Goal: Find specific page/section: Find specific page/section

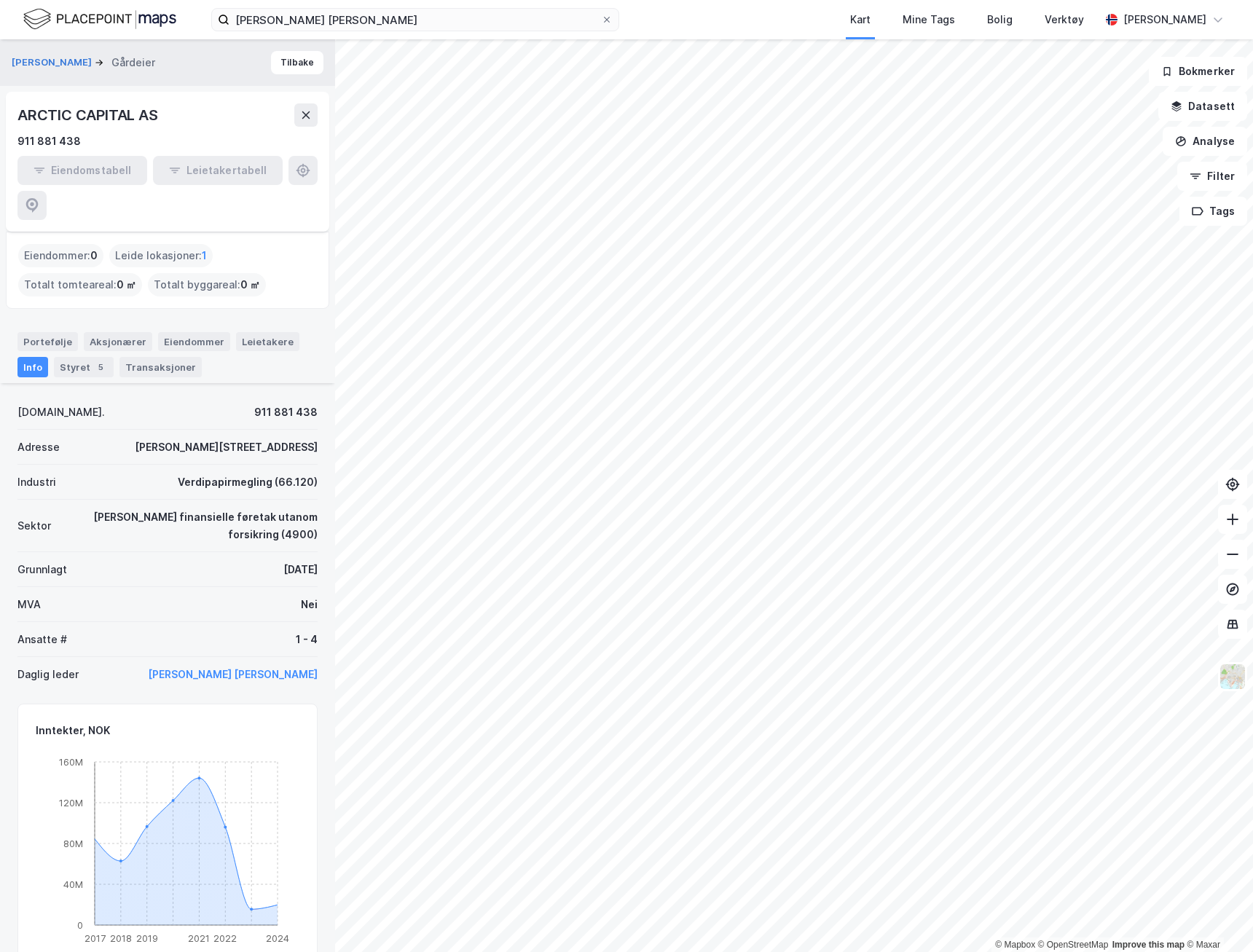
scroll to position [397, 0]
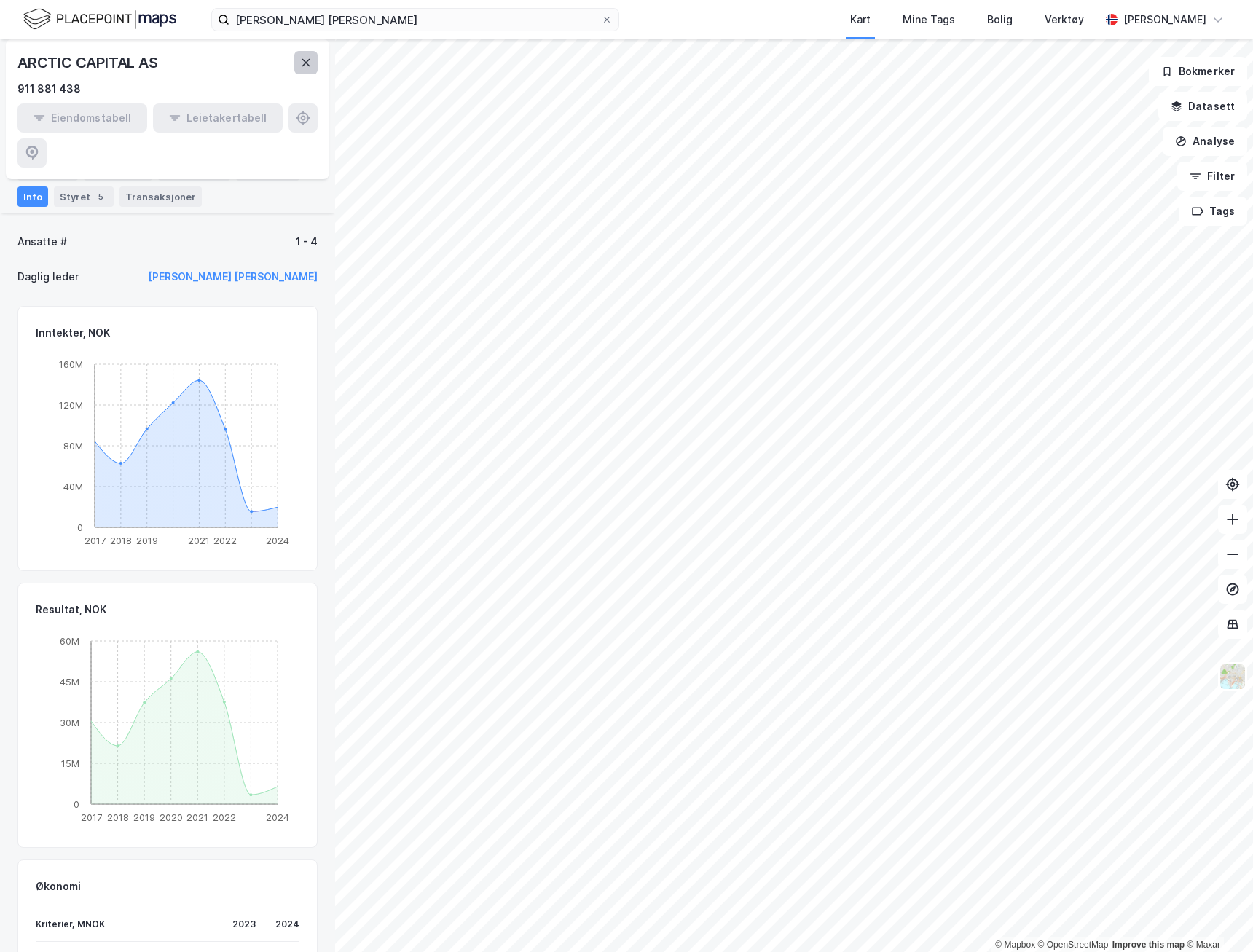
click at [315, 60] on button at bounding box center [306, 63] width 23 height 23
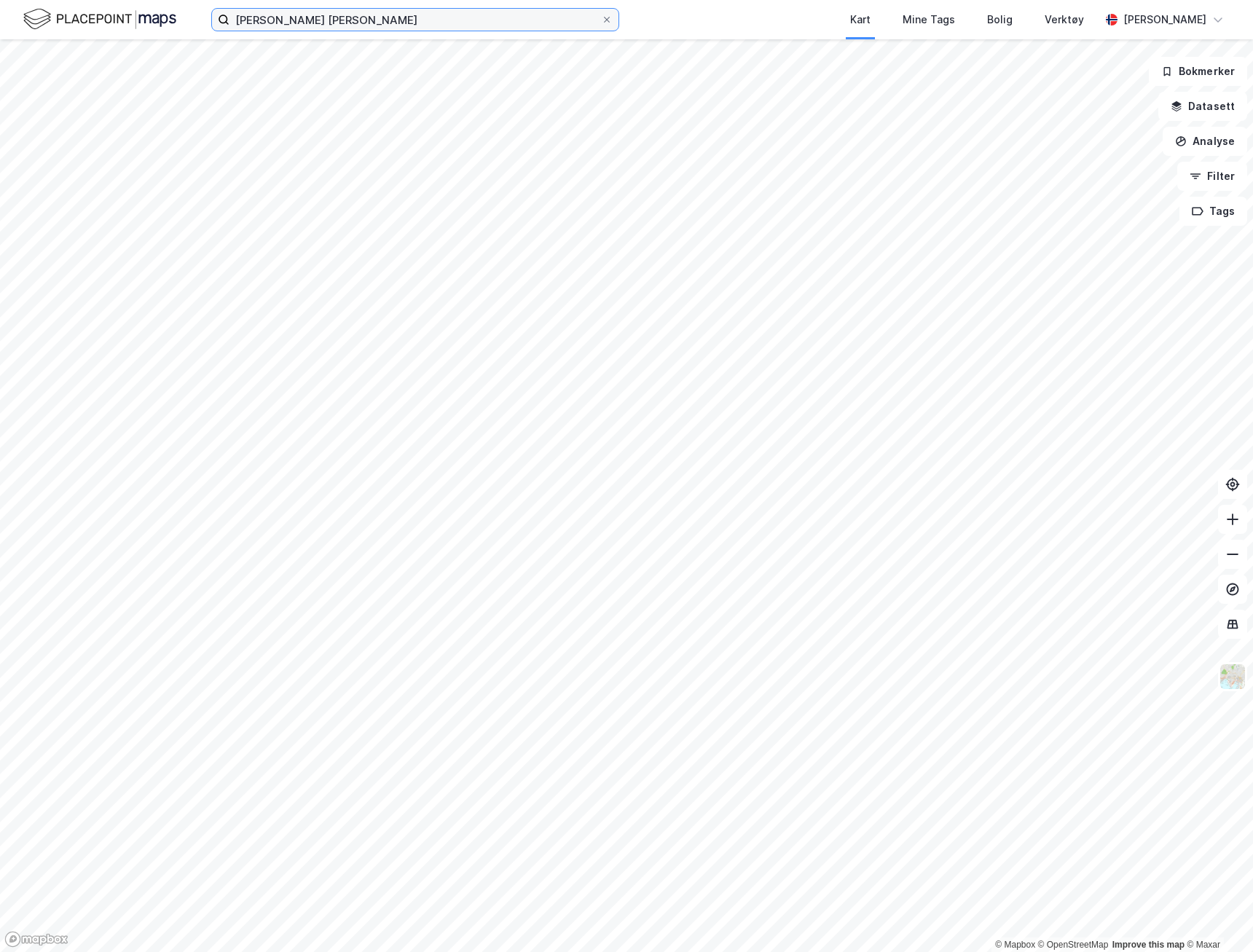
click at [285, 27] on input "carl fredrik waage" at bounding box center [416, 20] width 372 height 22
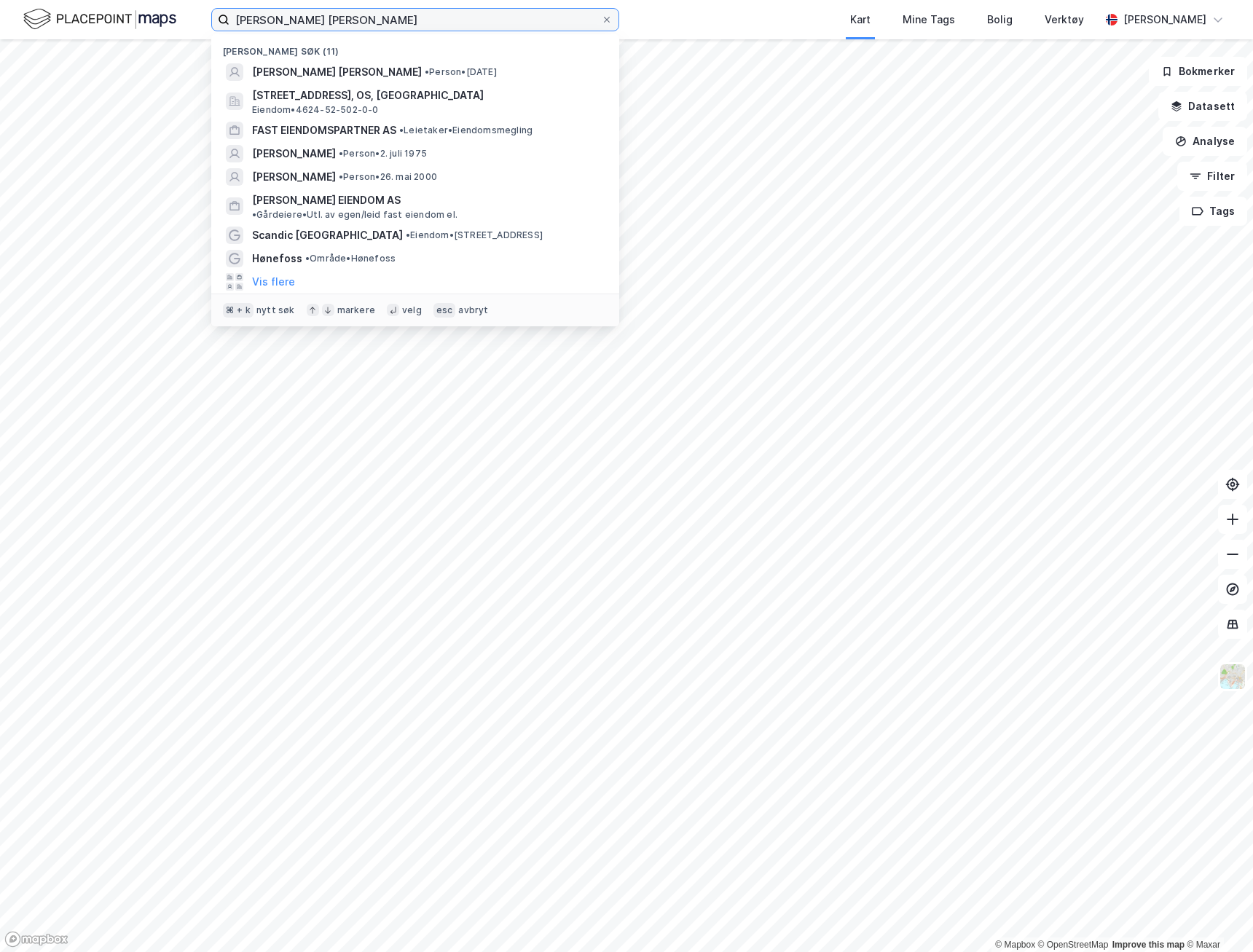
click at [285, 27] on input "carl fredrik waage" at bounding box center [416, 20] width 372 height 22
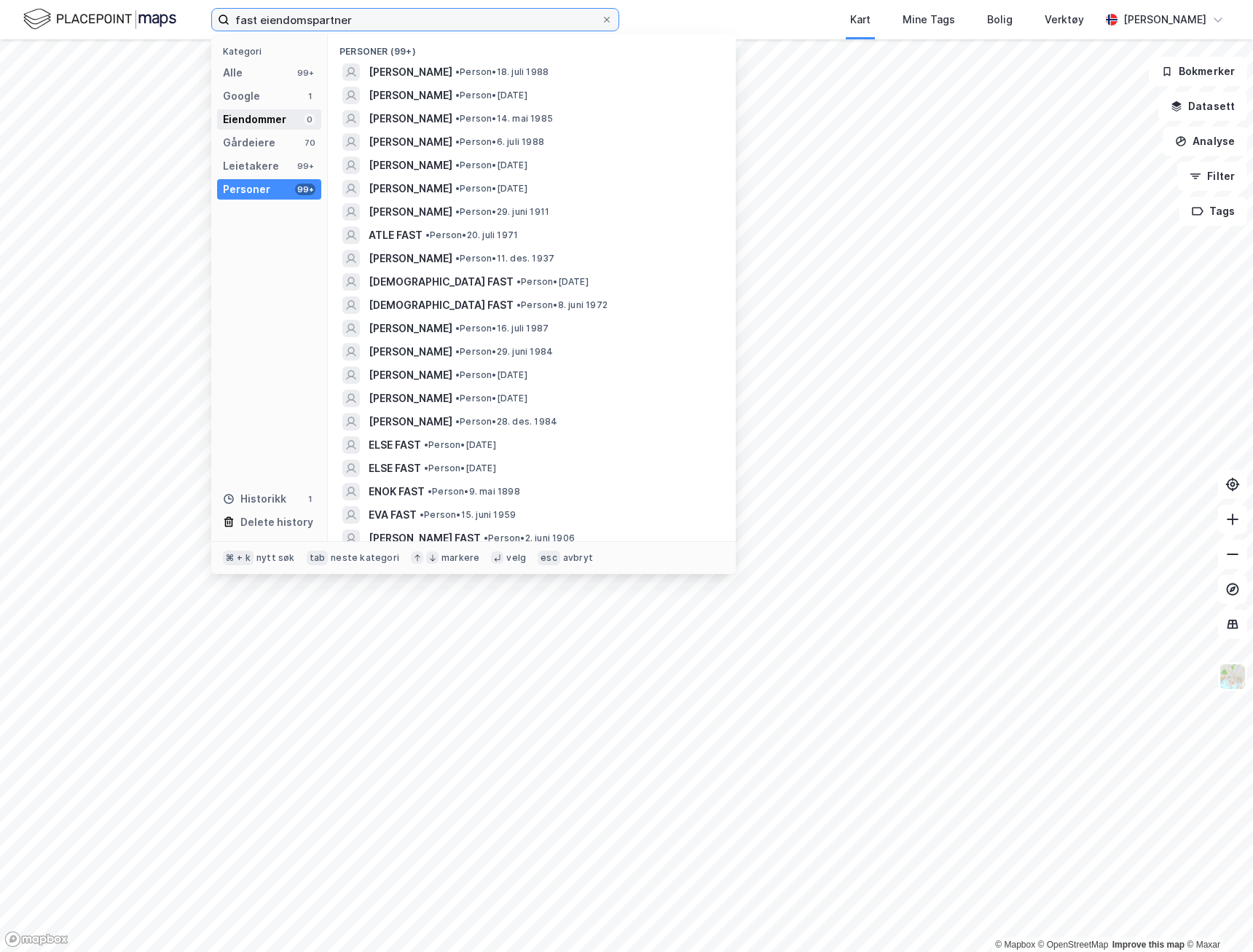
type input "fast eiendomspartner"
click at [276, 109] on div "Eiendommer 0" at bounding box center [269, 119] width 104 height 21
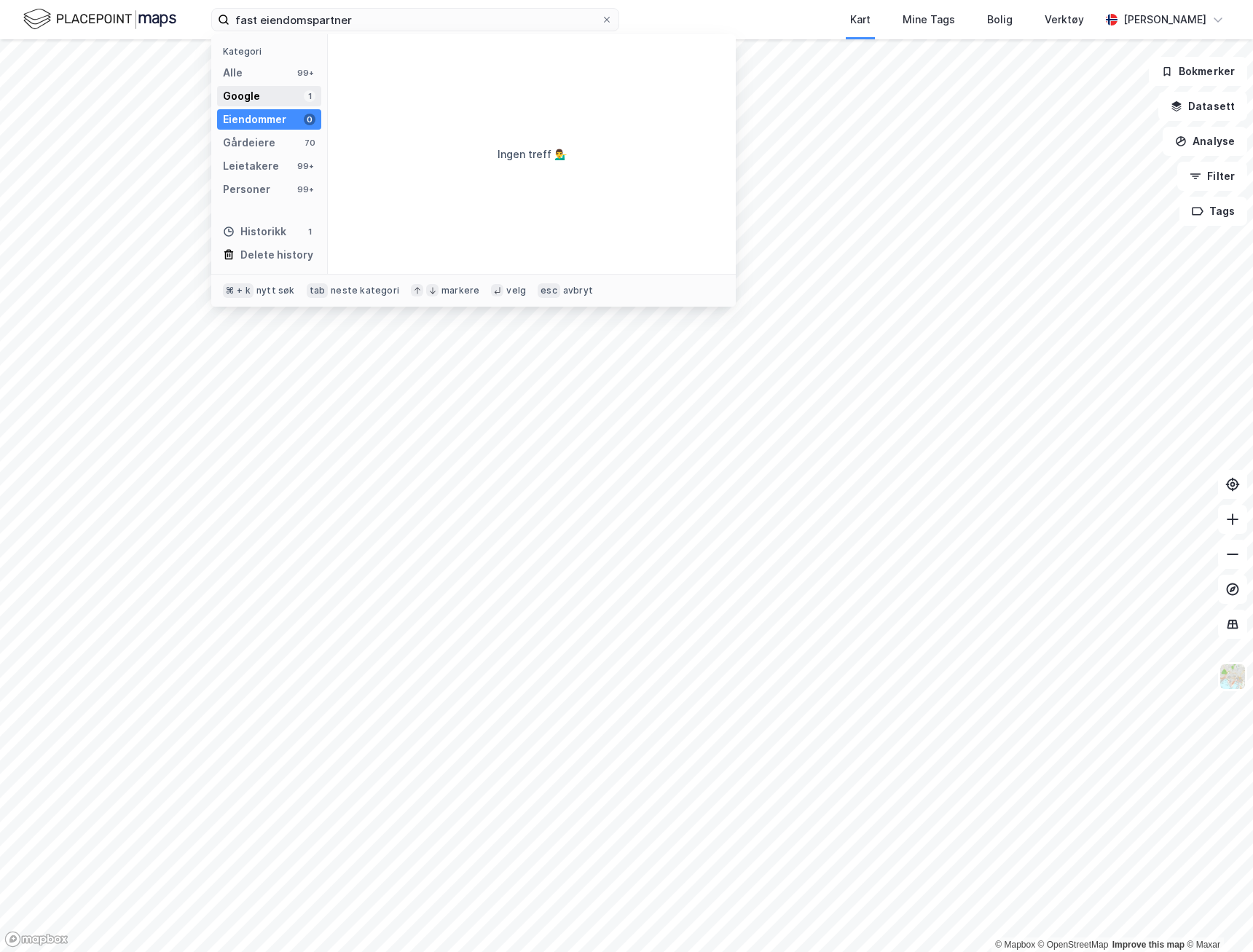
click at [276, 94] on div "Google 1" at bounding box center [269, 96] width 104 height 21
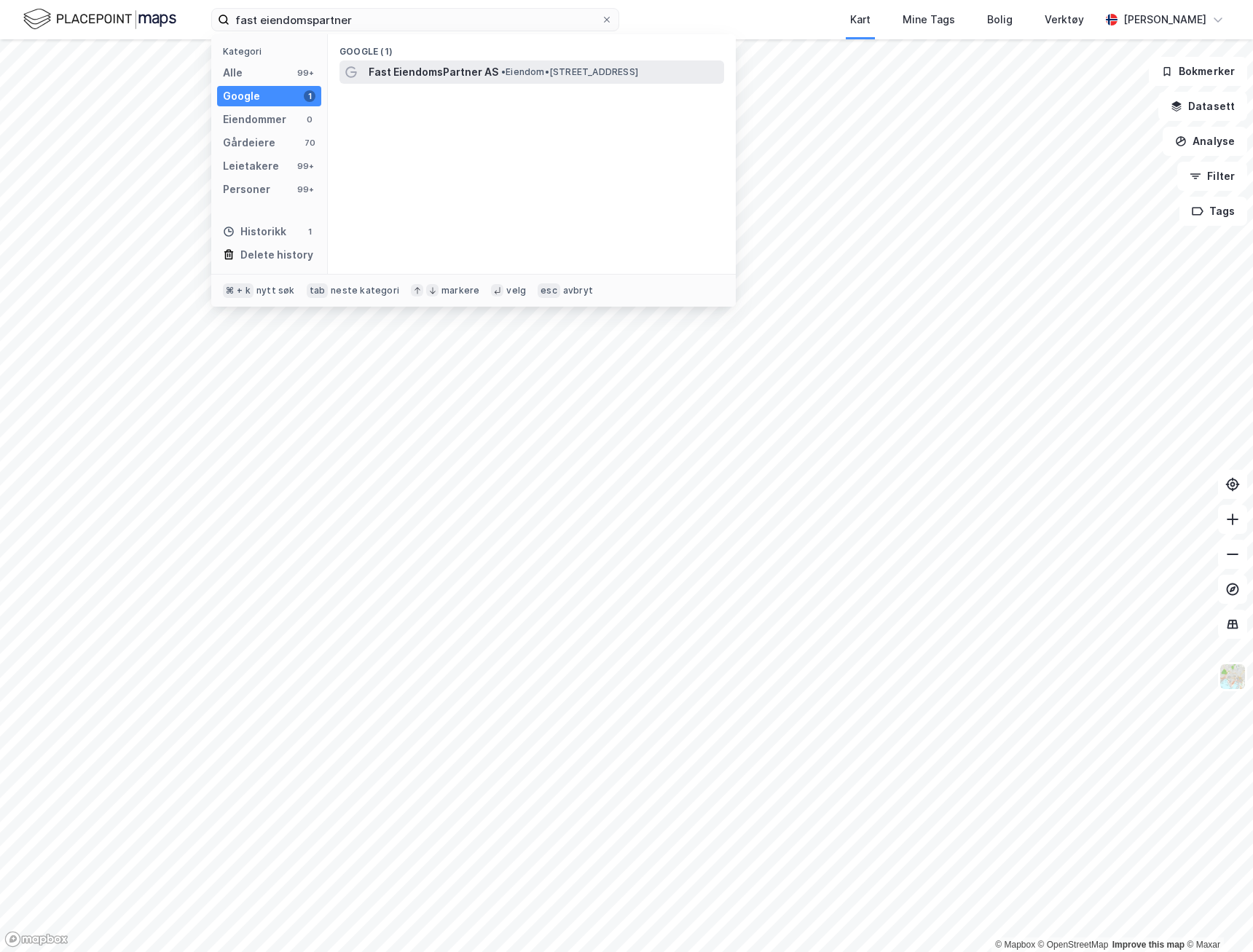
click at [510, 64] on div "Fast EiendomsPartner AS • Eiendom • Bogstadveien 6, 0355 Oslo" at bounding box center [545, 72] width 353 height 17
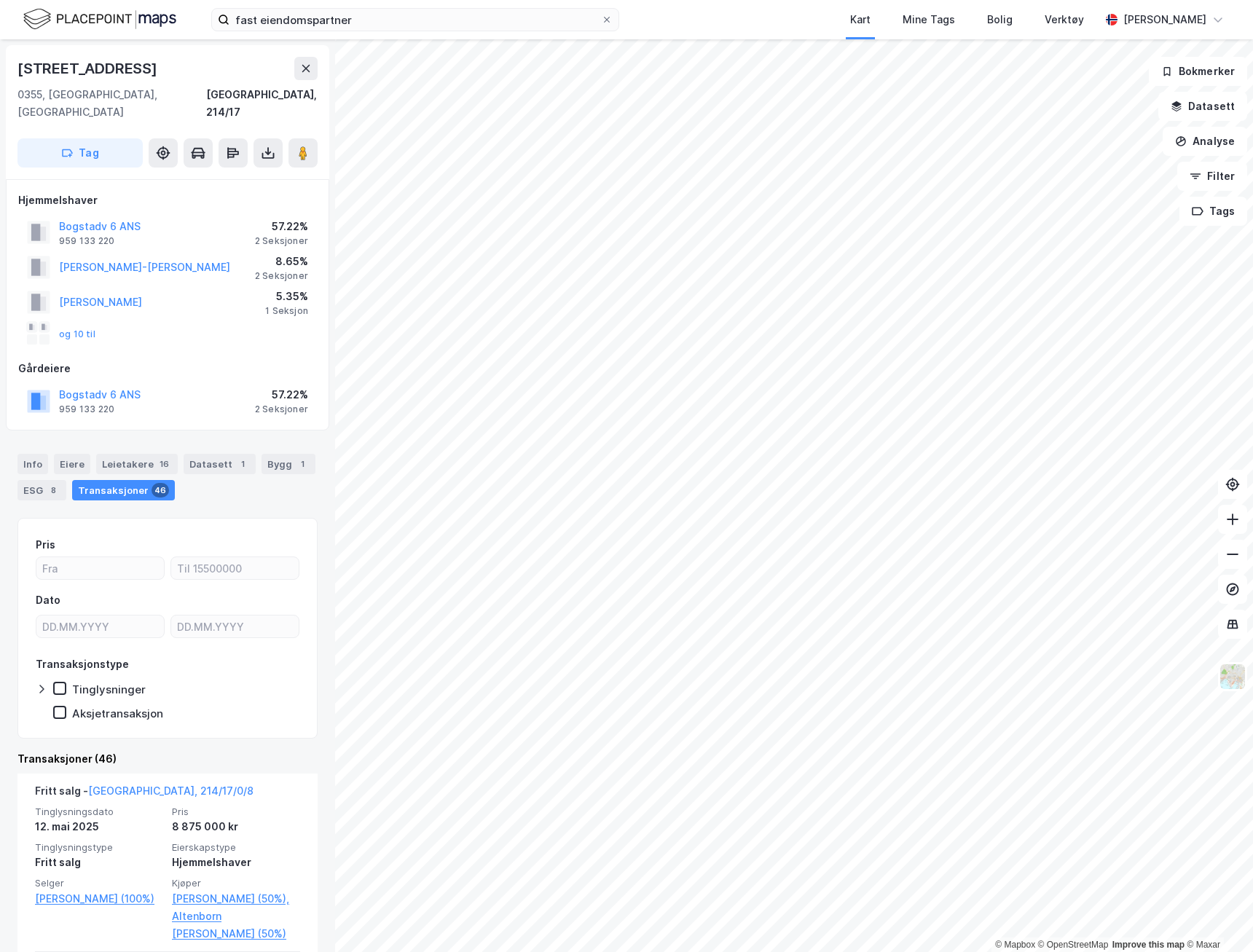
click at [100, 63] on div "Bogstadveien 6" at bounding box center [88, 68] width 143 height 23
copy div "Bogstadveien 6"
